Goal: Find specific page/section: Locate a particular part of the current website

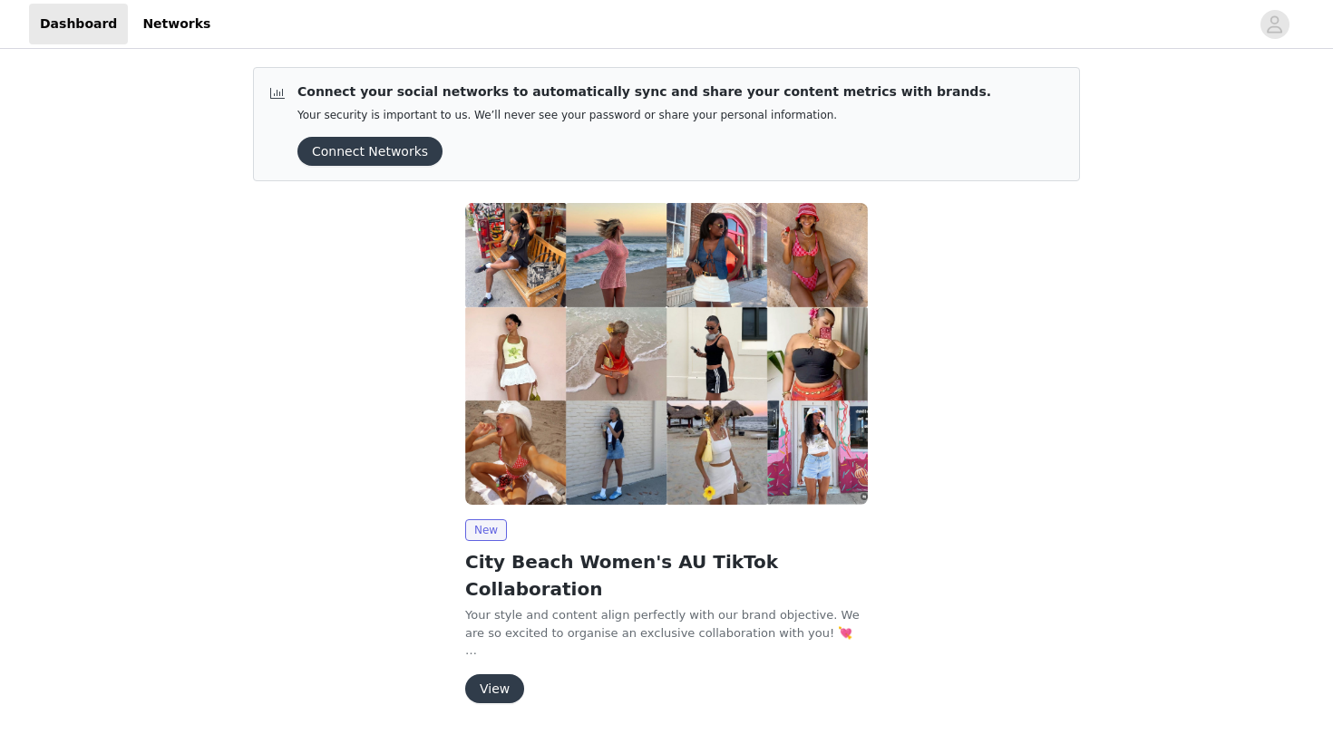
scroll to position [14, 0]
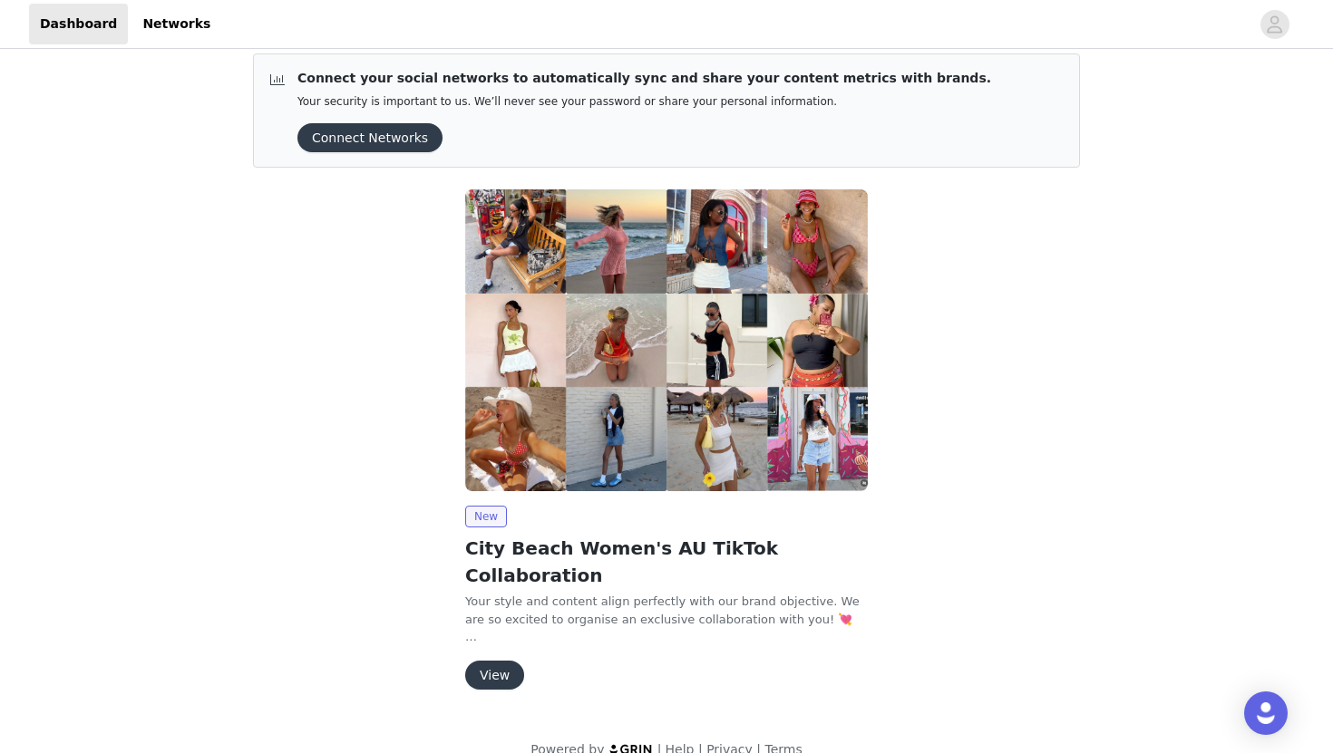
click at [494, 661] on button "View" at bounding box center [494, 675] width 59 height 29
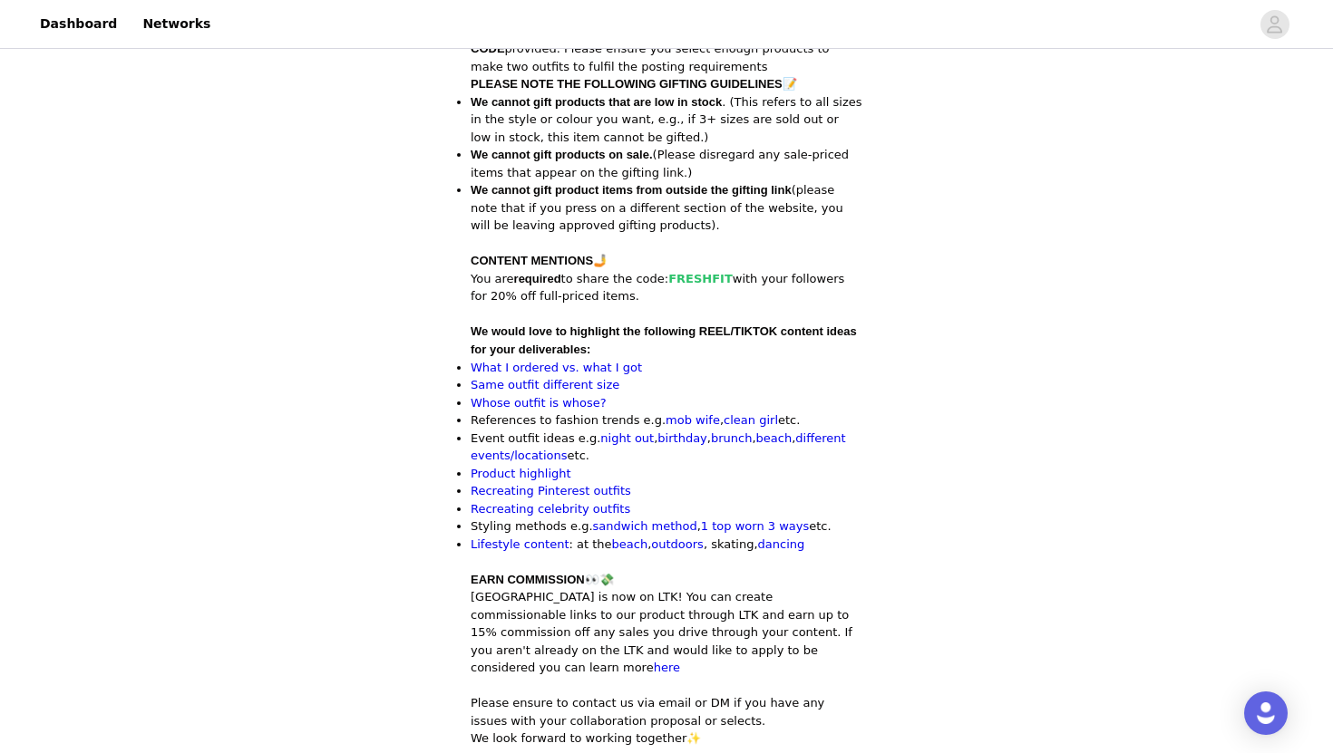
scroll to position [678, 0]
